Goal: Navigation & Orientation: Find specific page/section

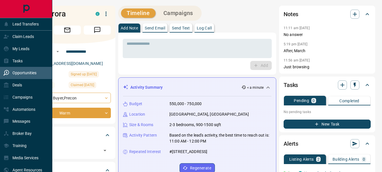
click at [18, 73] on p "Opportunities" at bounding box center [24, 72] width 24 height 5
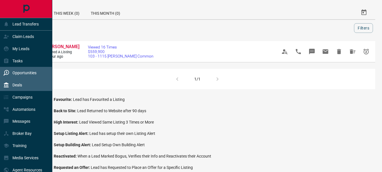
click at [18, 87] on p "Deals" at bounding box center [17, 85] width 10 height 5
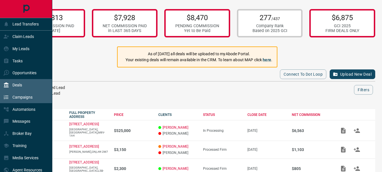
click at [21, 98] on p "Campaigns" at bounding box center [22, 97] width 20 height 5
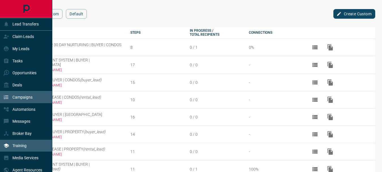
click at [21, 145] on p "Training" at bounding box center [19, 145] width 14 height 5
